Goal: Task Accomplishment & Management: Manage account settings

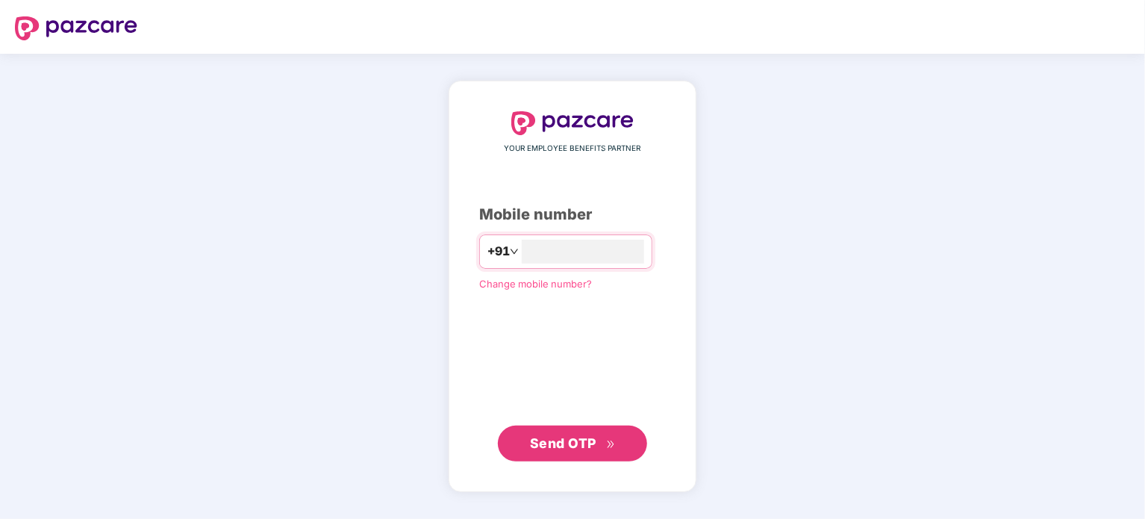
type input "**********"
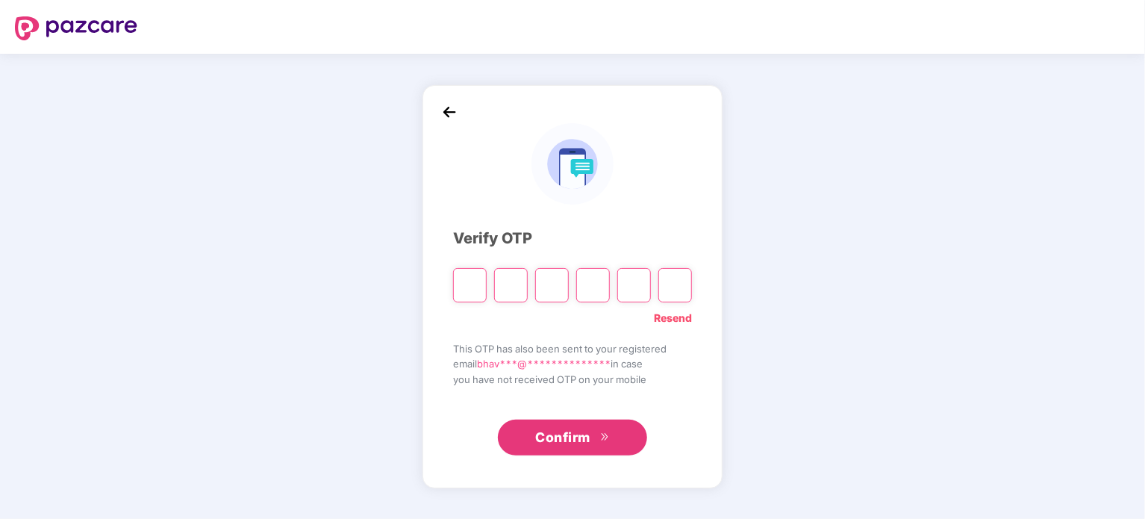
type input "*"
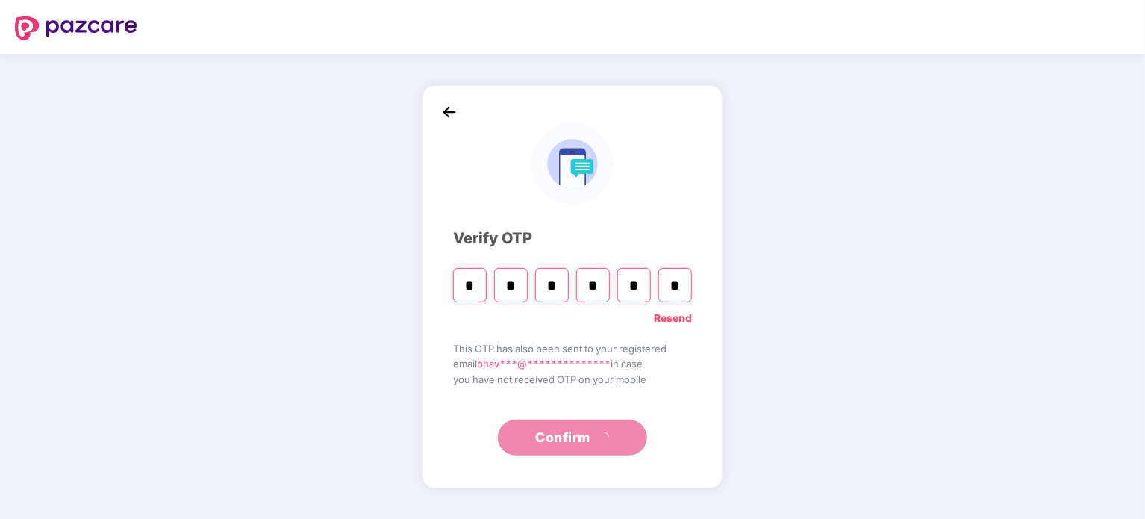
type input "*"
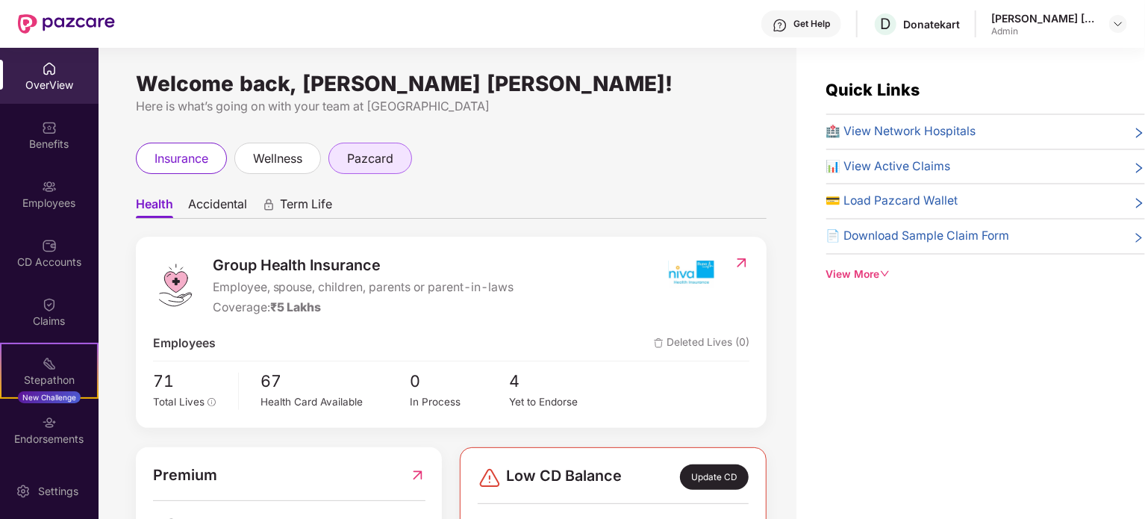
click at [370, 152] on span "pazcard" at bounding box center [370, 158] width 46 height 19
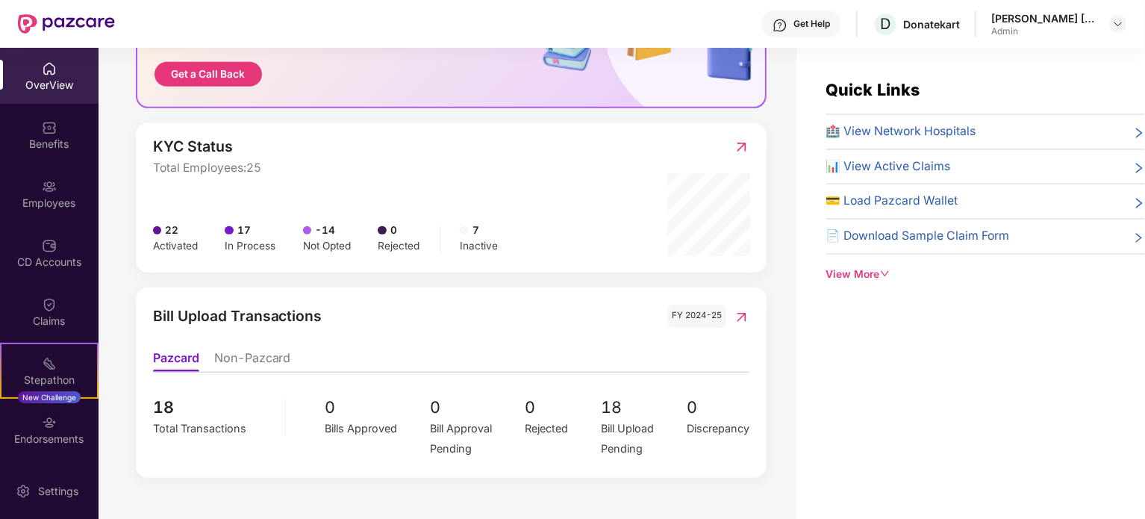
scroll to position [48, 0]
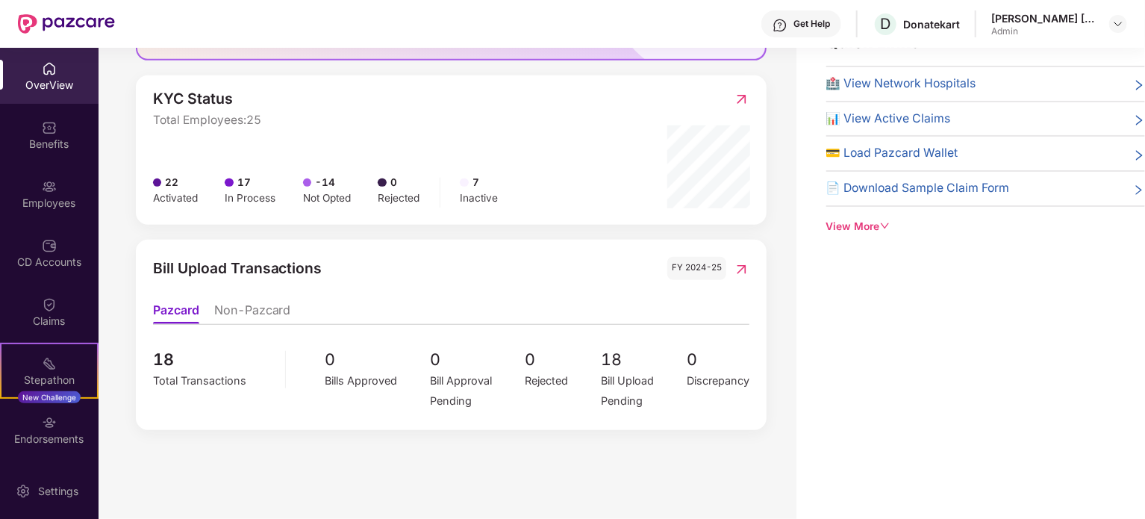
click at [241, 304] on li "Non-Pazcard" at bounding box center [252, 313] width 77 height 22
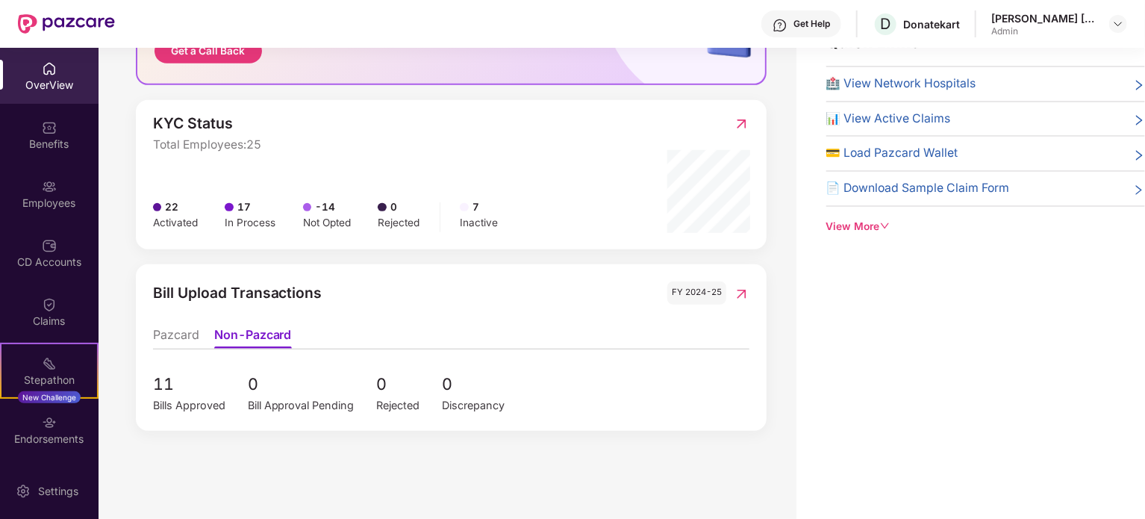
click at [747, 289] on img at bounding box center [742, 294] width 16 height 15
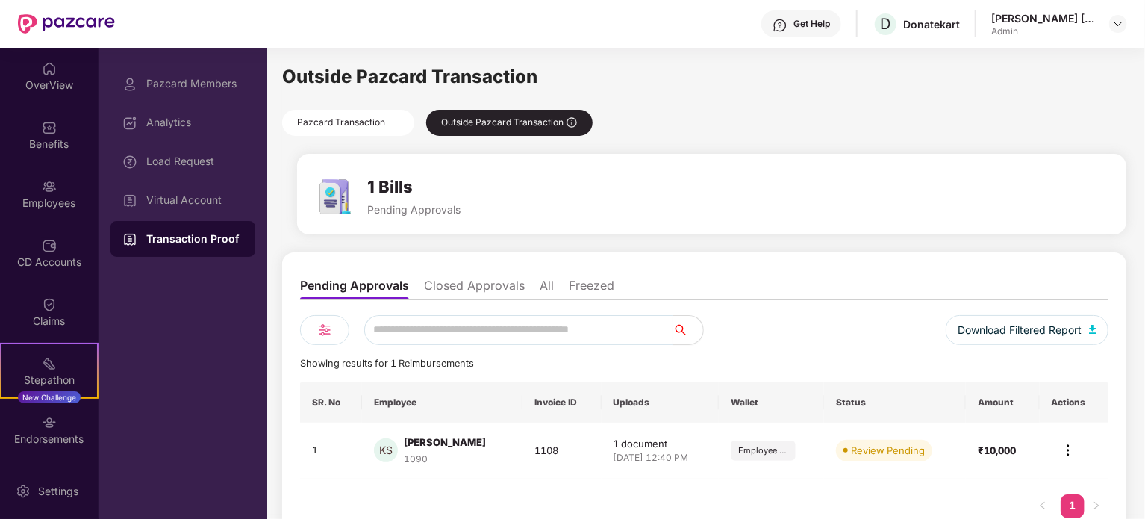
scroll to position [31, 0]
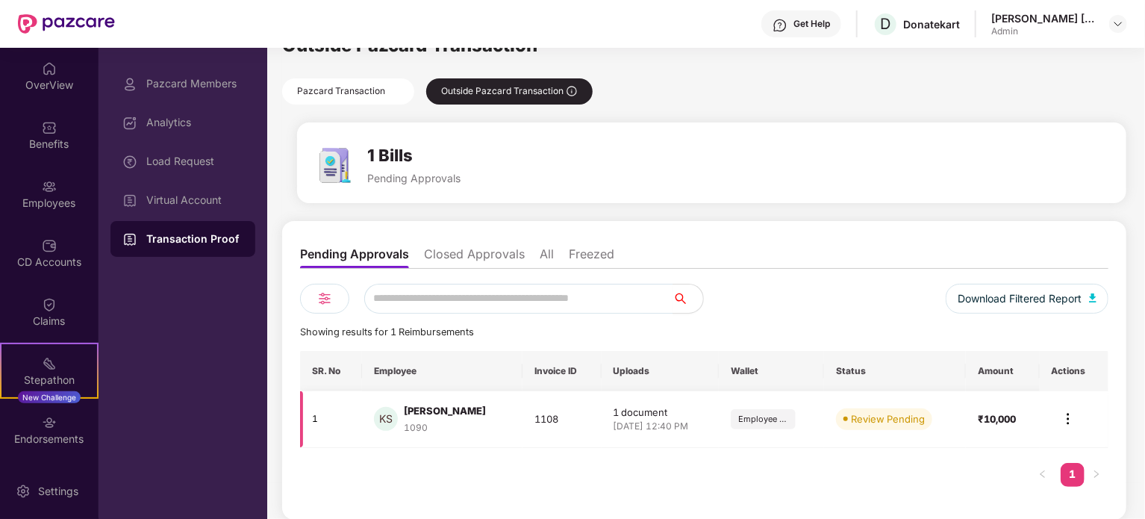
click at [1073, 418] on img at bounding box center [1068, 419] width 18 height 18
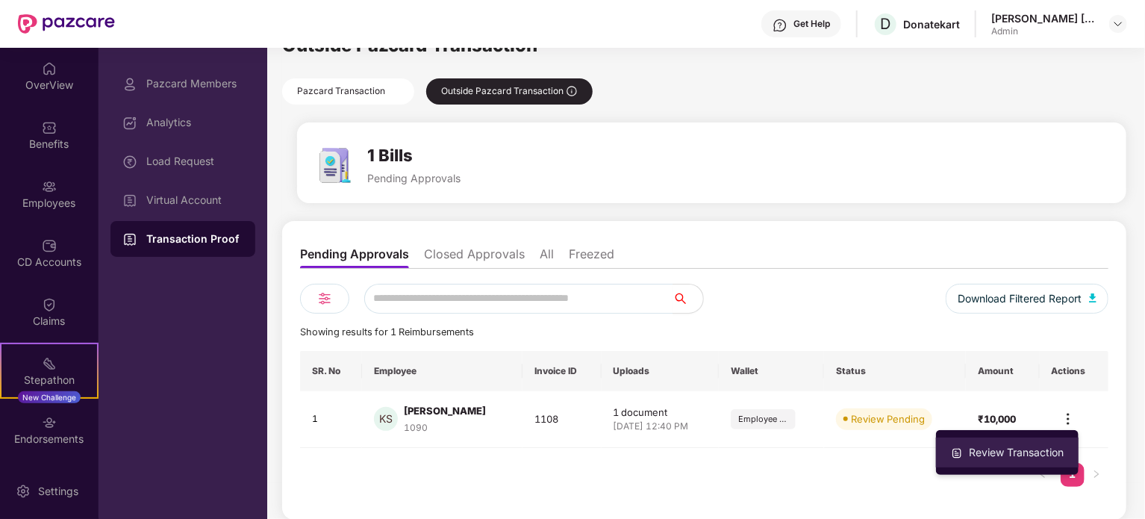
click at [974, 444] on div "Review Transaction" at bounding box center [1016, 452] width 101 height 16
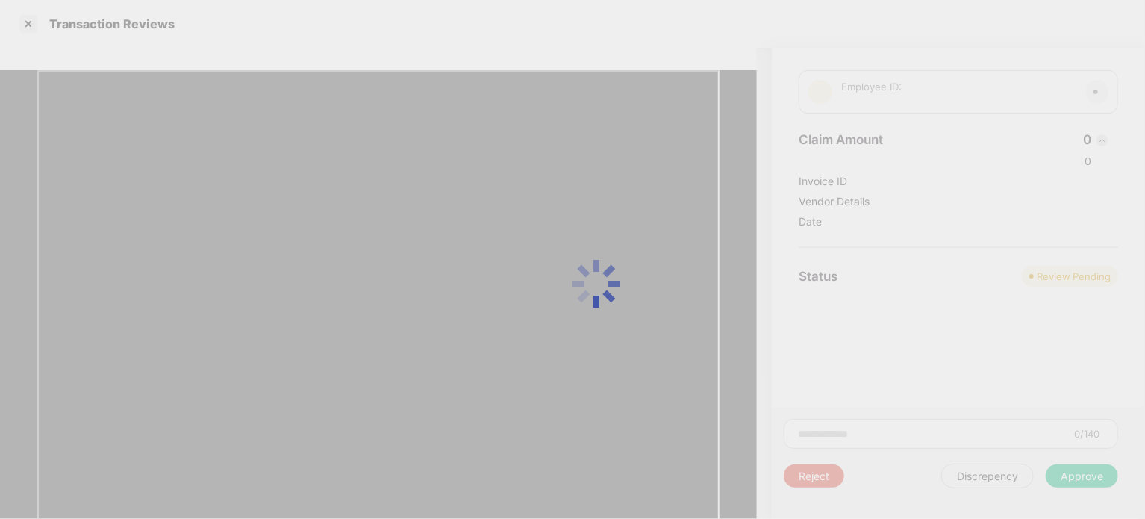
scroll to position [0, 0]
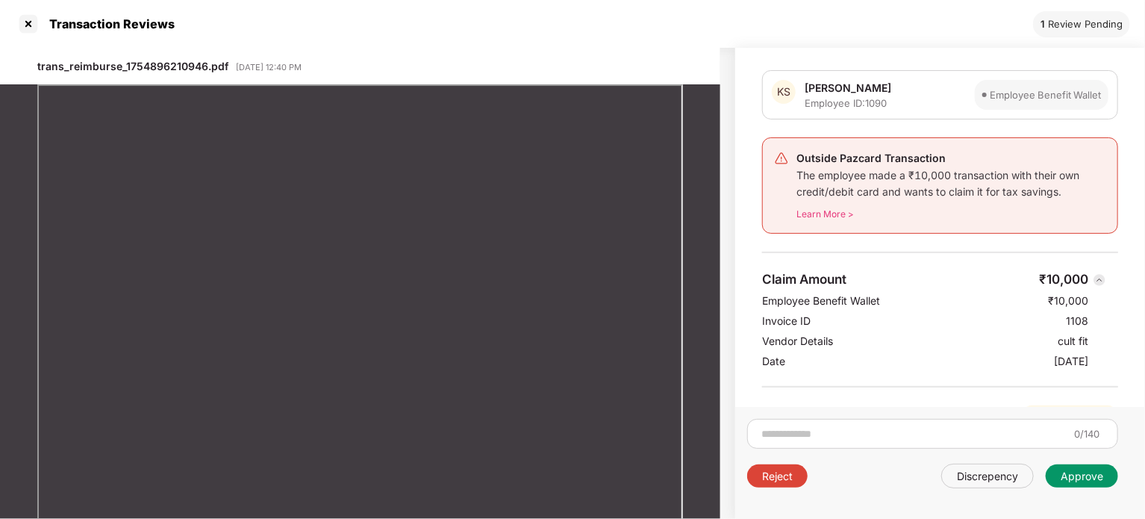
click at [1078, 470] on div "Approve" at bounding box center [1082, 476] width 43 height 14
